Goal: Communication & Community: Answer question/provide support

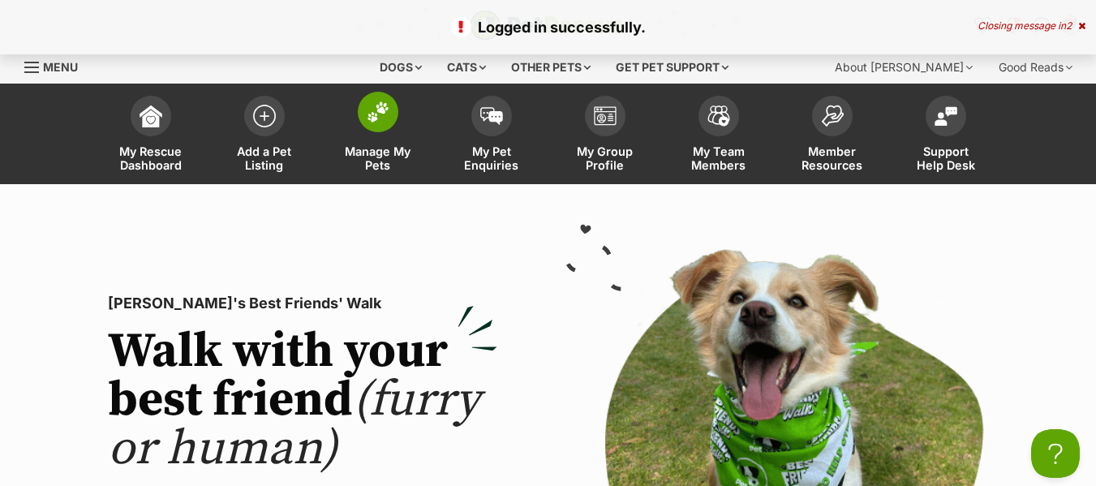
click at [376, 161] on span "Manage My Pets" at bounding box center [378, 158] width 73 height 28
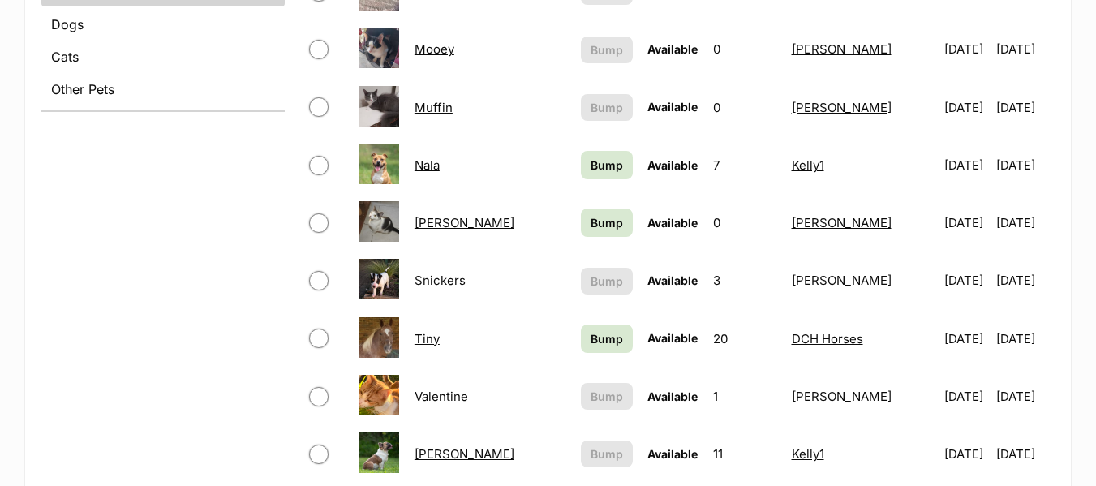
scroll to position [892, 0]
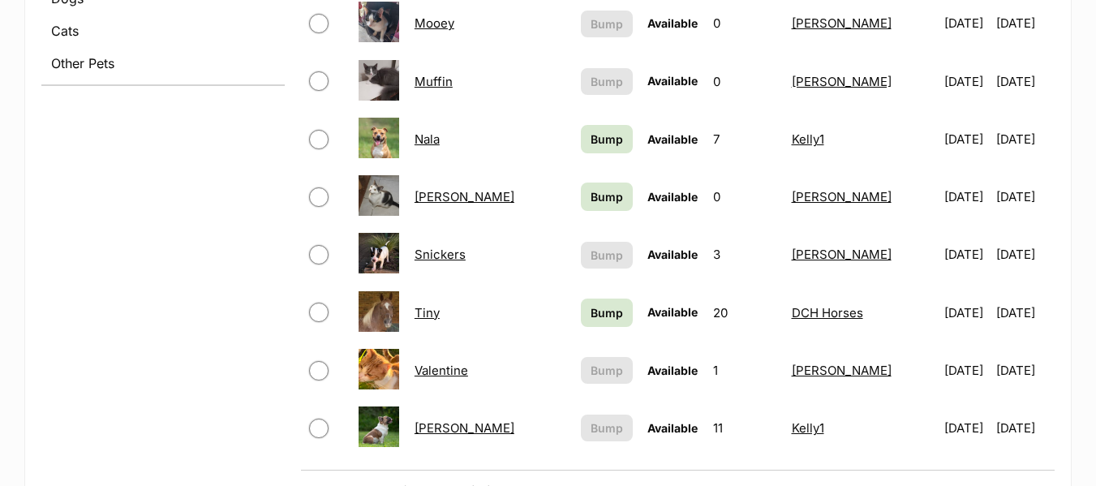
click at [441, 428] on link "[PERSON_NAME]" at bounding box center [465, 427] width 100 height 15
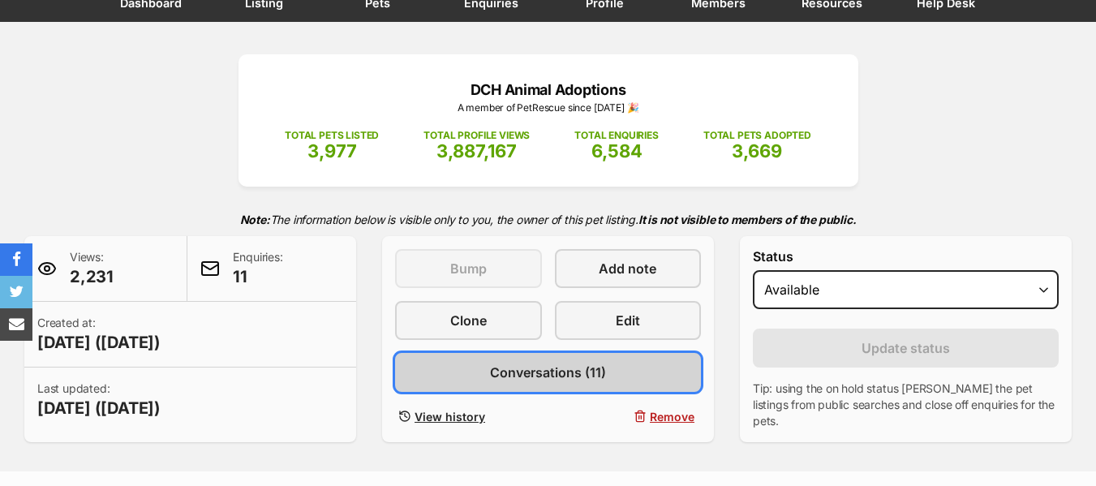
click at [520, 374] on span "Conversations (11)" at bounding box center [548, 372] width 116 height 19
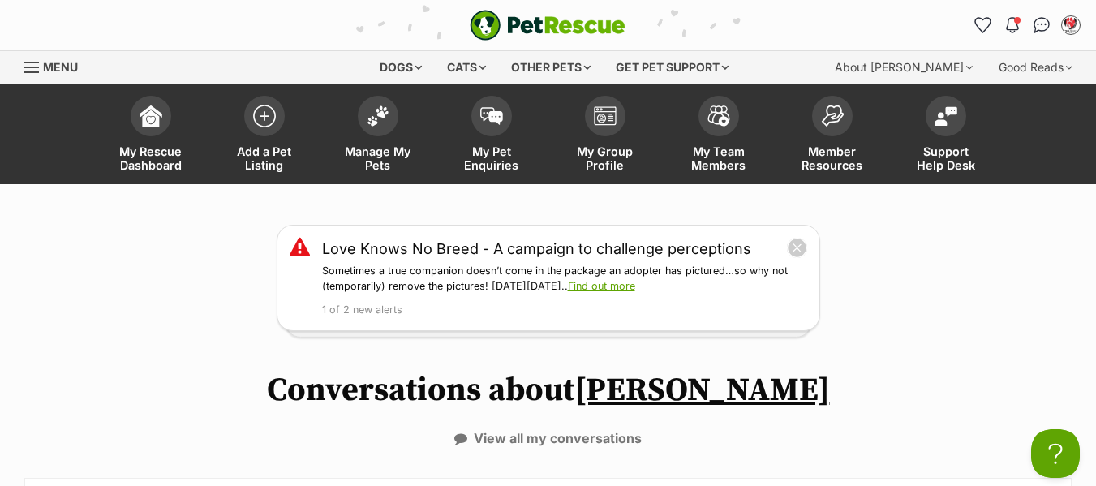
click at [31, 67] on span "Menu" at bounding box center [31, 68] width 15 height 2
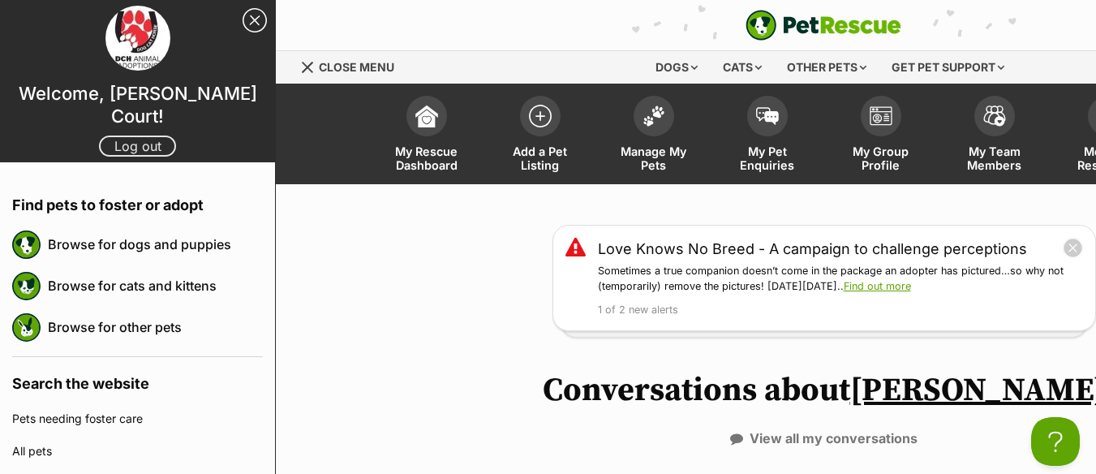
click at [134, 135] on link "Log out" at bounding box center [137, 145] width 77 height 21
